Goal: Navigation & Orientation: Find specific page/section

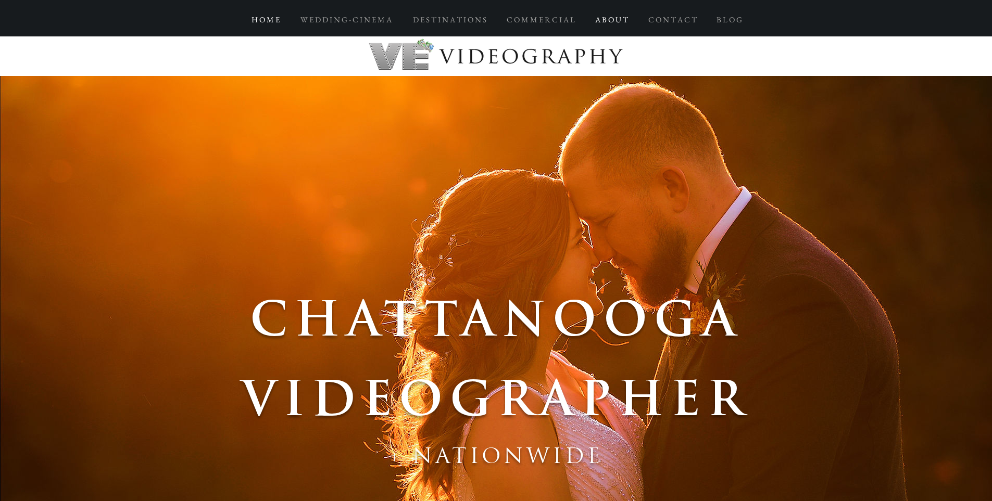
click at [616, 20] on p "A B O U T" at bounding box center [611, 19] width 43 height 19
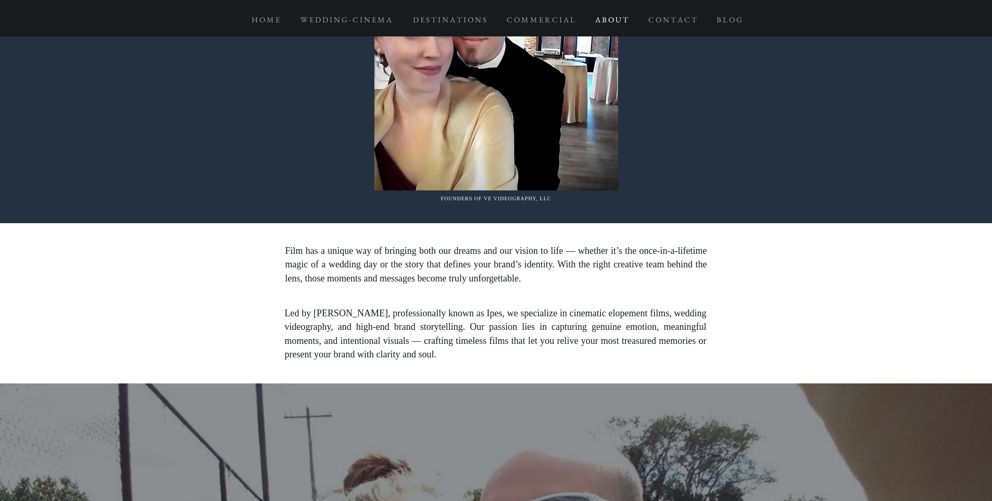
scroll to position [1094, 0]
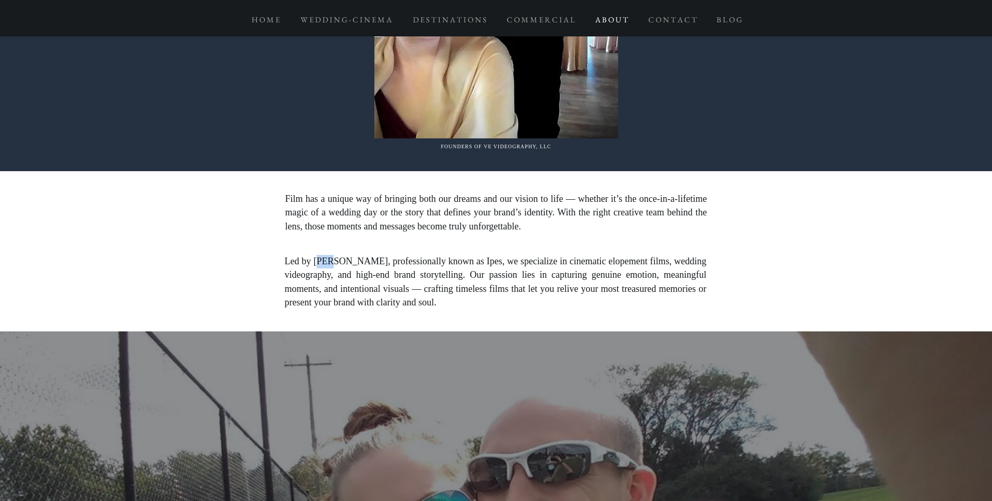
drag, startPoint x: 320, startPoint y: 245, endPoint x: 341, endPoint y: 244, distance: 20.9
click at [340, 256] on span "Led by [PERSON_NAME], professionally known as Ipes, we specialize in cinematic …" at bounding box center [496, 282] width 422 height 52
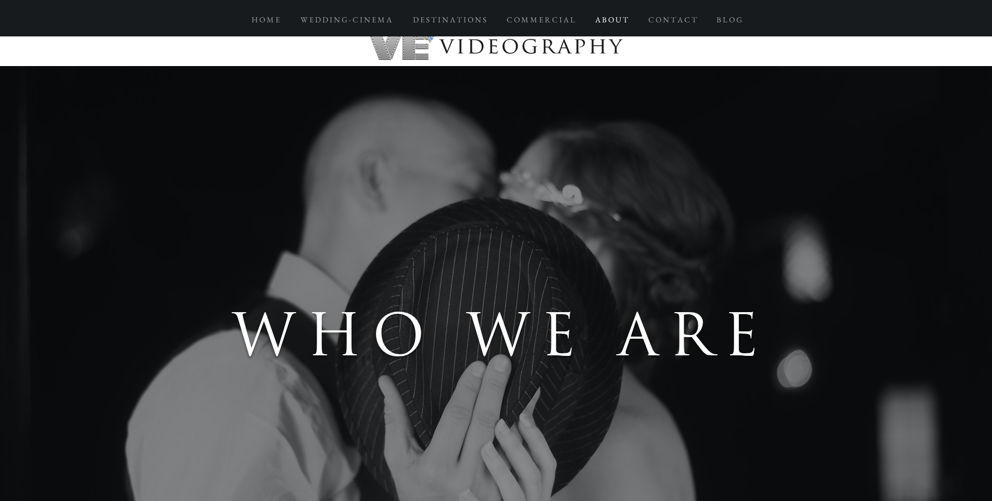
scroll to position [0, 0]
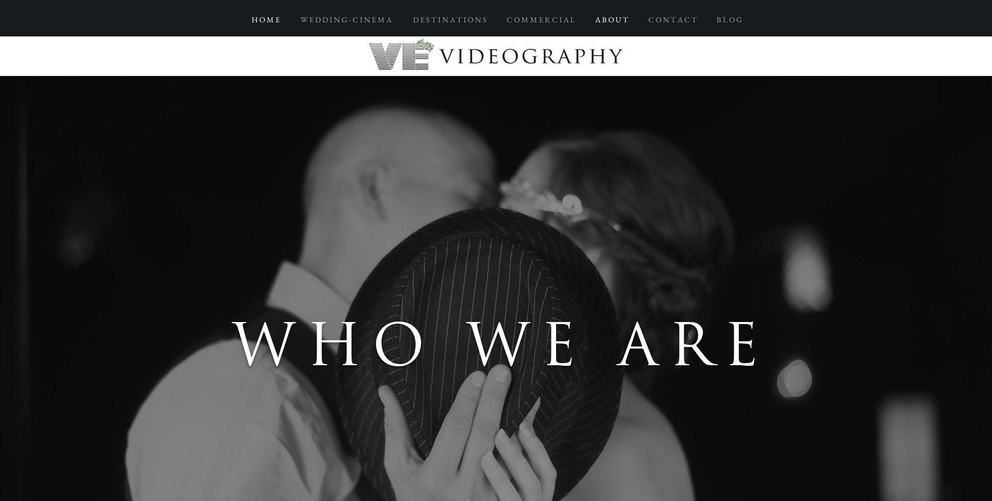
click at [251, 24] on p "H O M E" at bounding box center [265, 19] width 39 height 19
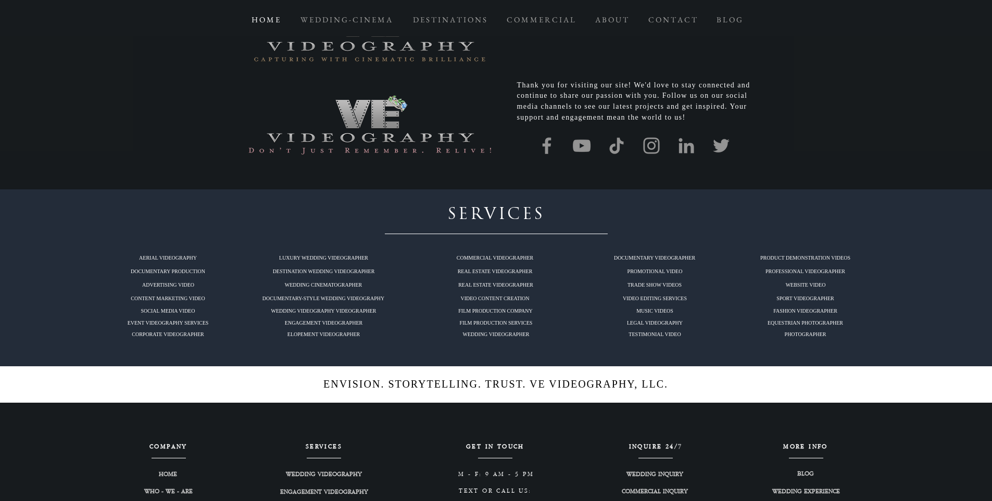
scroll to position [5075, 0]
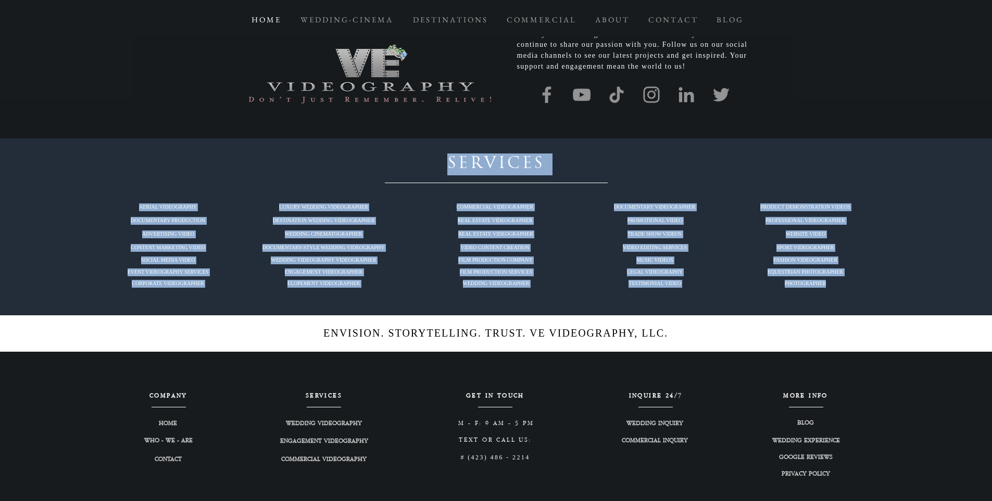
drag, startPoint x: 610, startPoint y: 157, endPoint x: 853, endPoint y: 235, distance: 255.1
click at [853, 235] on section "SERVICES AERIAL VIDEOGRAPHY DOCUMENTARY PRODUCTION ADVERTISING VIDEO CONTENT MA…" at bounding box center [496, 227] width 992 height 177
drag, startPoint x: 557, startPoint y: 241, endPoint x: 558, endPoint y: 247, distance: 5.8
click at [558, 243] on div at bounding box center [496, 227] width 992 height 177
click at [447, 257] on h2 "FILM PRODUCTION COMPANY" at bounding box center [496, 261] width 128 height 8
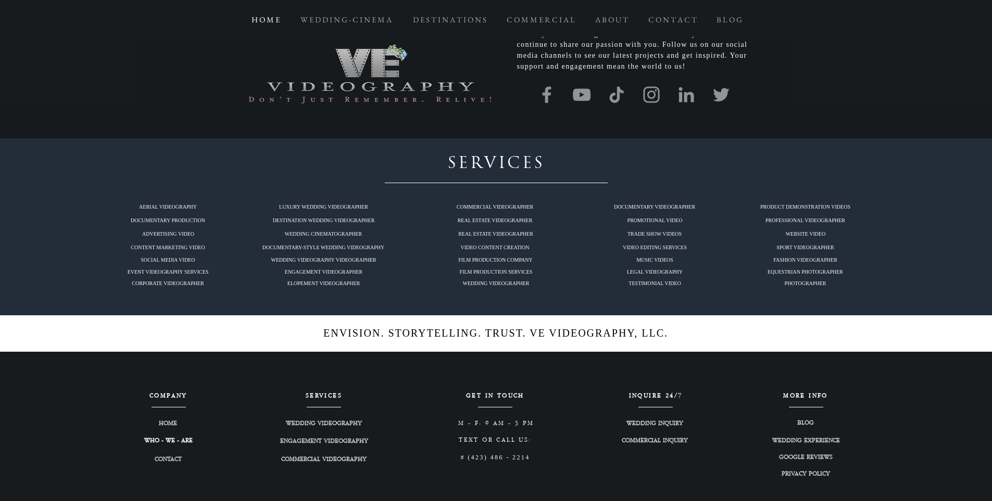
click at [173, 437] on span "WHO - WE - ARE" at bounding box center [168, 441] width 48 height 9
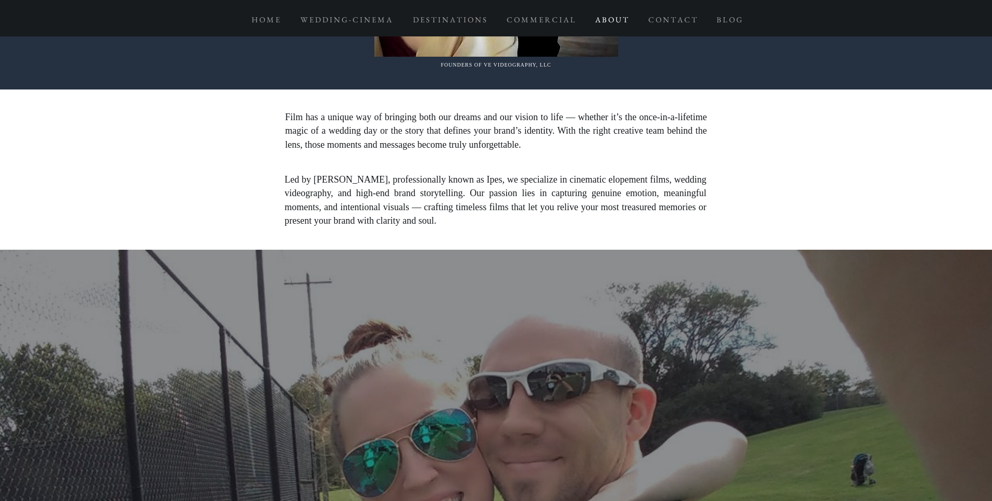
scroll to position [1146, 0]
